Goal: Information Seeking & Learning: Learn about a topic

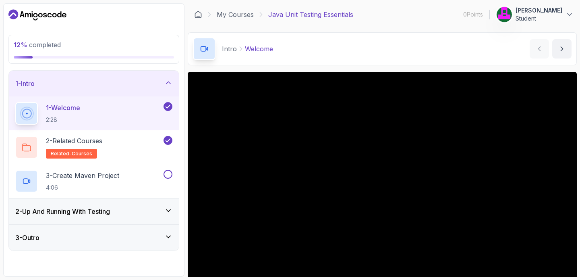
click at [110, 213] on h3 "2 - Up And Running With Testing" at bounding box center [62, 211] width 95 height 10
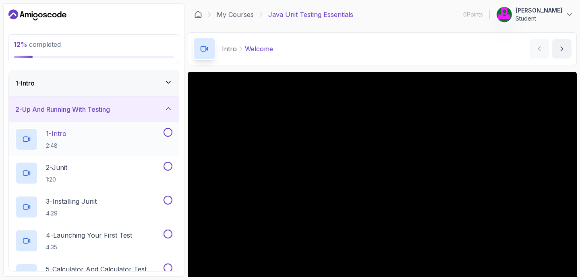
click at [115, 142] on div "1 - Intro 2:48" at bounding box center [88, 139] width 147 height 23
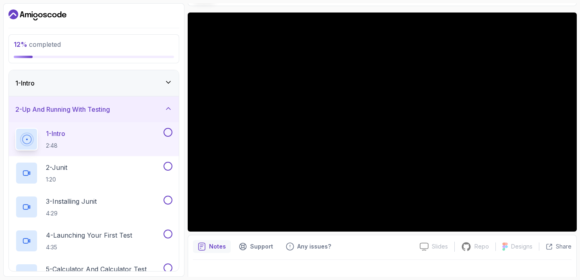
scroll to position [55, 0]
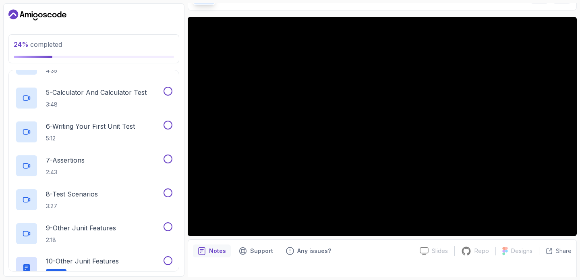
scroll to position [192, 0]
